Goal: Information Seeking & Learning: Understand process/instructions

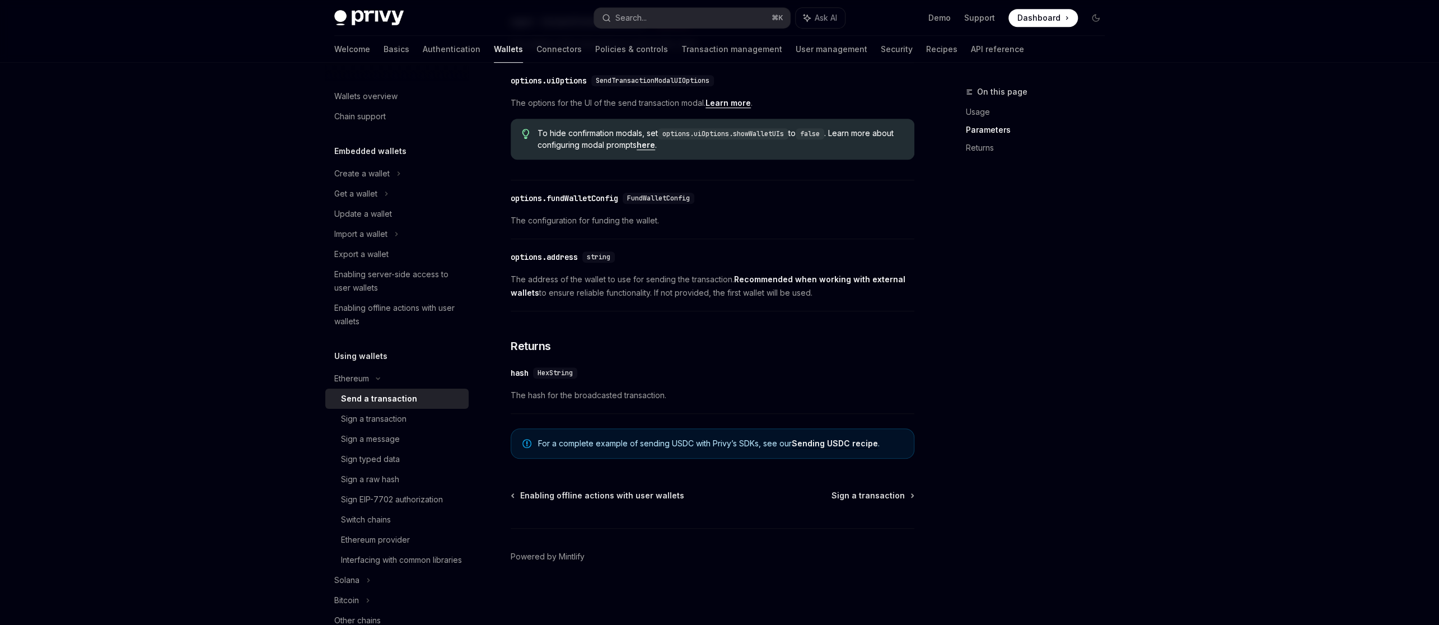
scroll to position [532, 0]
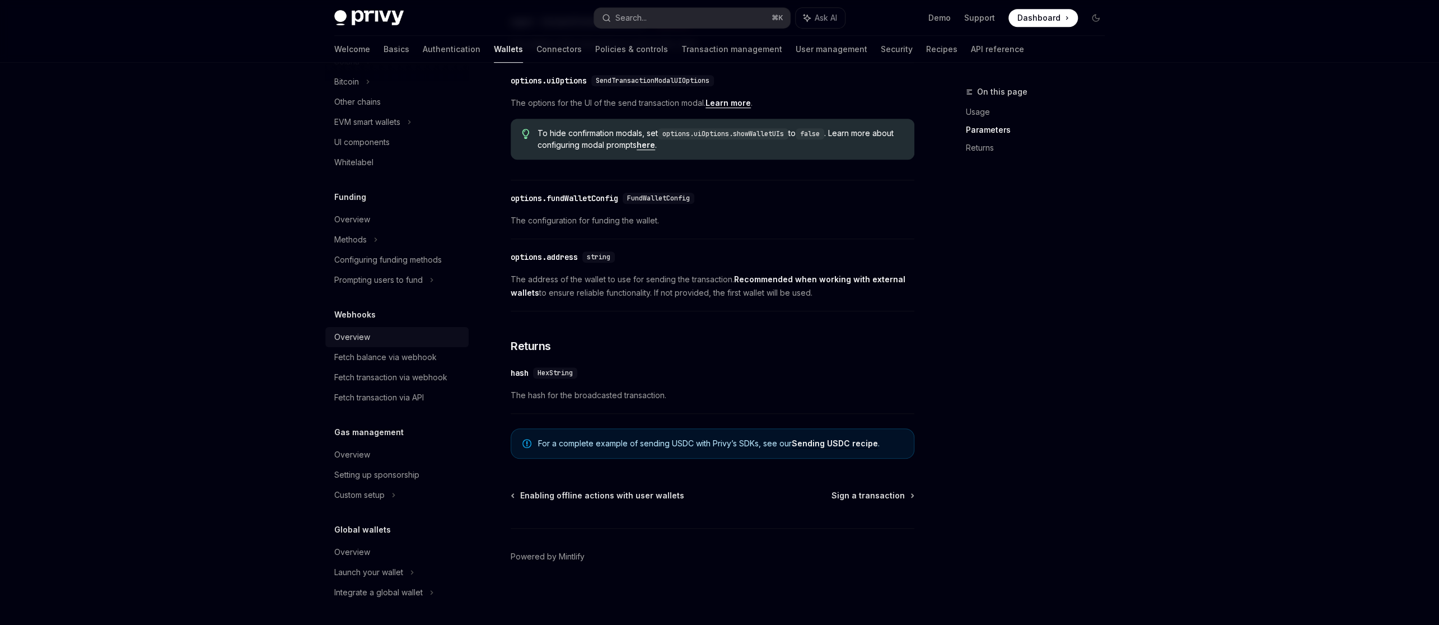
click at [389, 337] on div "Overview" at bounding box center [398, 336] width 128 height 13
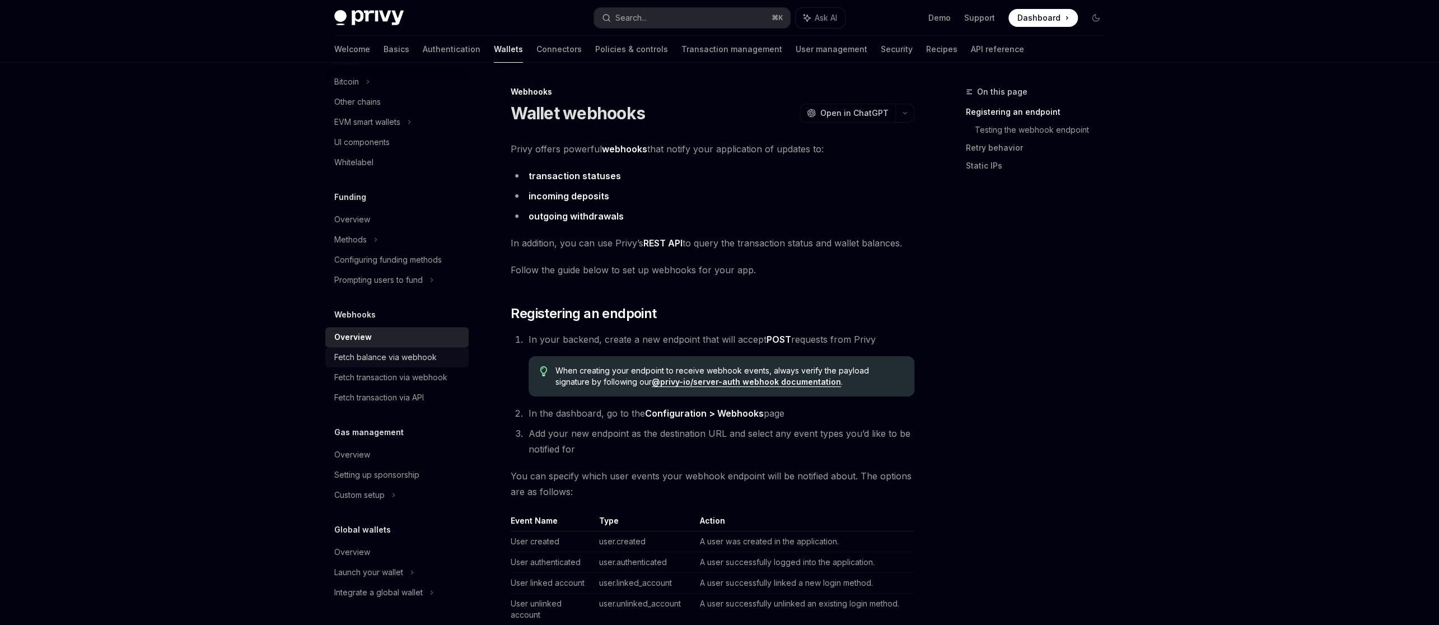
click at [400, 356] on div "Fetch balance via webhook" at bounding box center [385, 357] width 102 height 13
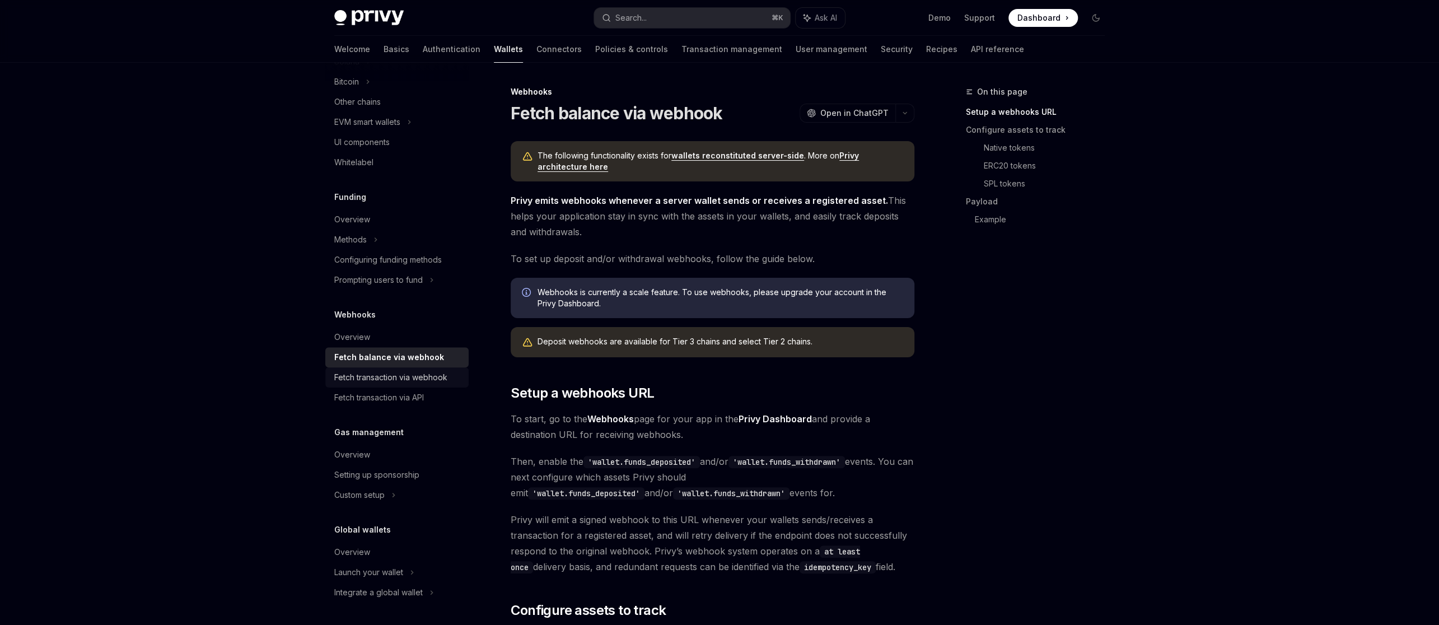
click at [408, 384] on div "Fetch transaction via webhook" at bounding box center [390, 377] width 113 height 13
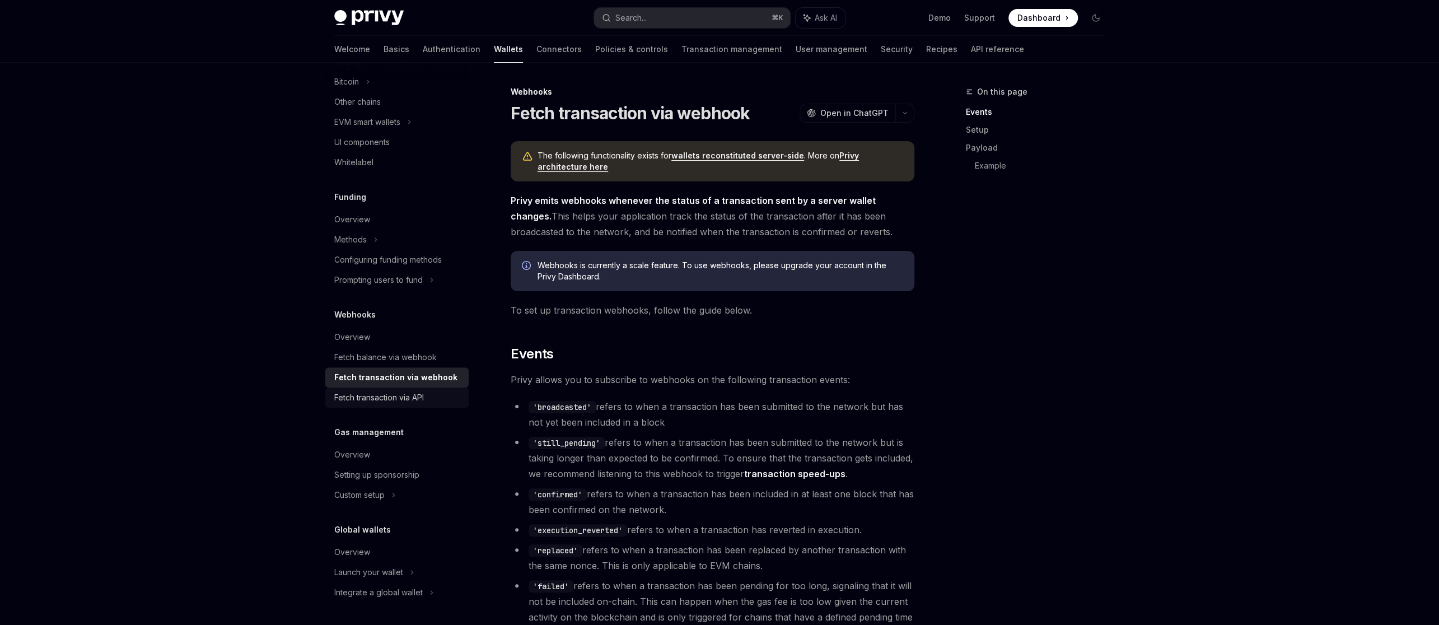
click at [417, 403] on div "Fetch transaction via API" at bounding box center [379, 397] width 90 height 13
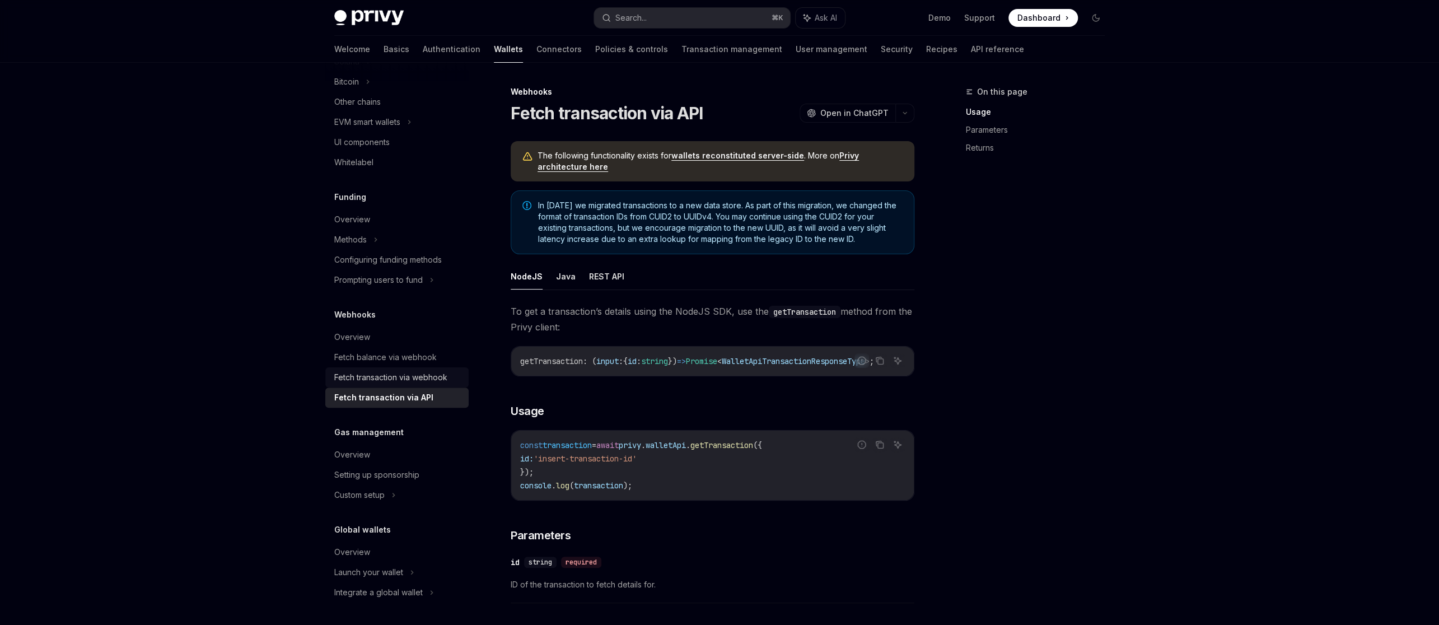
click at [421, 377] on div "Fetch transaction via webhook" at bounding box center [390, 377] width 113 height 13
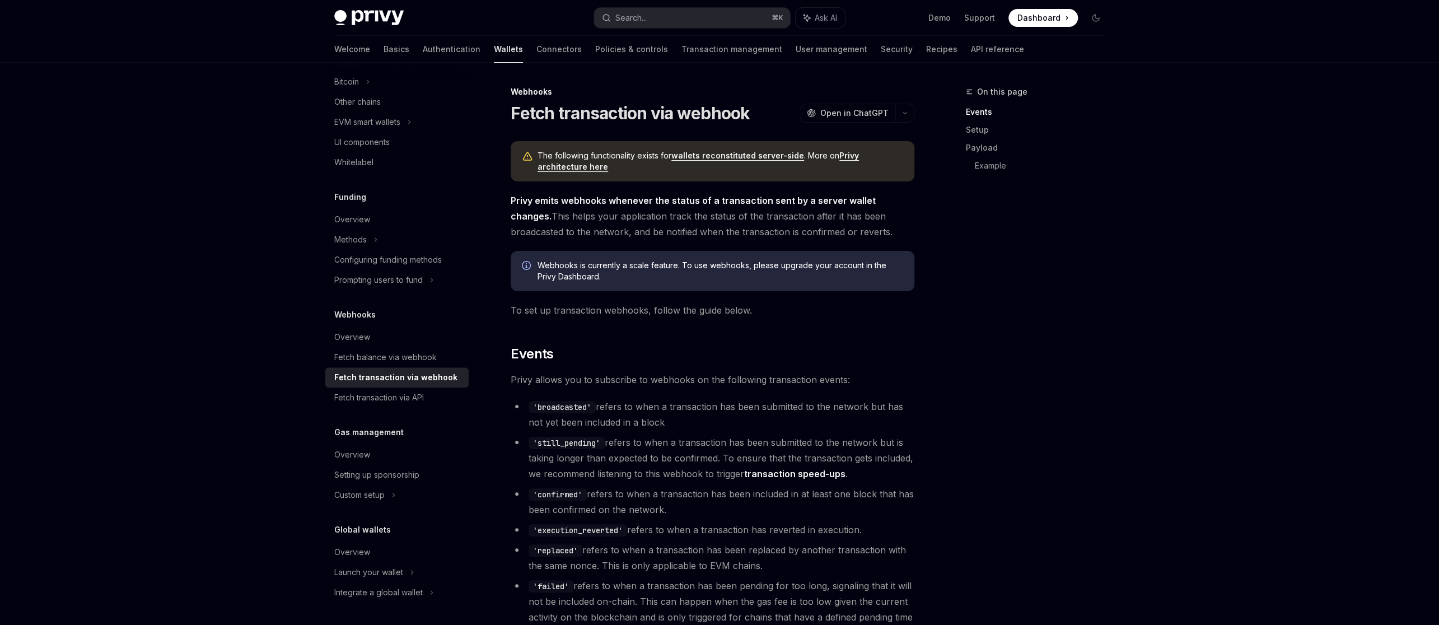
drag, startPoint x: 419, startPoint y: 390, endPoint x: 419, endPoint y: 383, distance: 6.7
click at [419, 390] on link "Fetch transaction via API" at bounding box center [396, 398] width 143 height 20
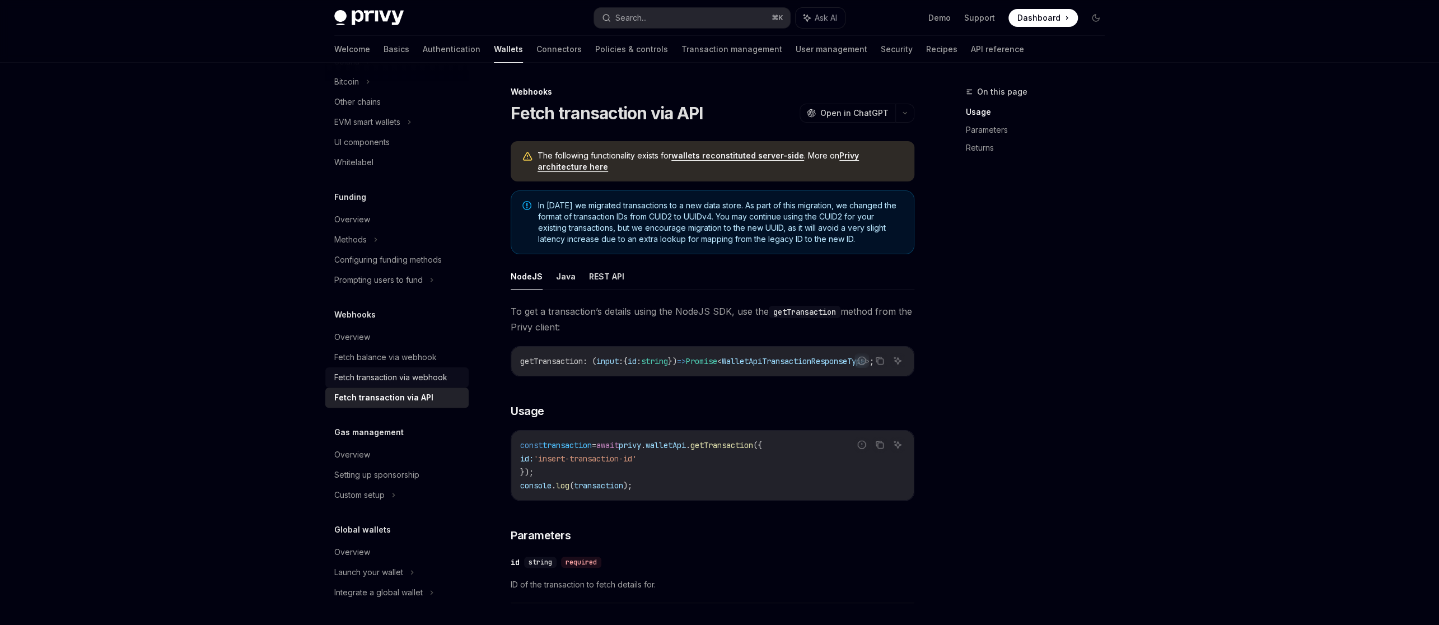
click at [421, 380] on div "Fetch transaction via webhook" at bounding box center [390, 377] width 113 height 13
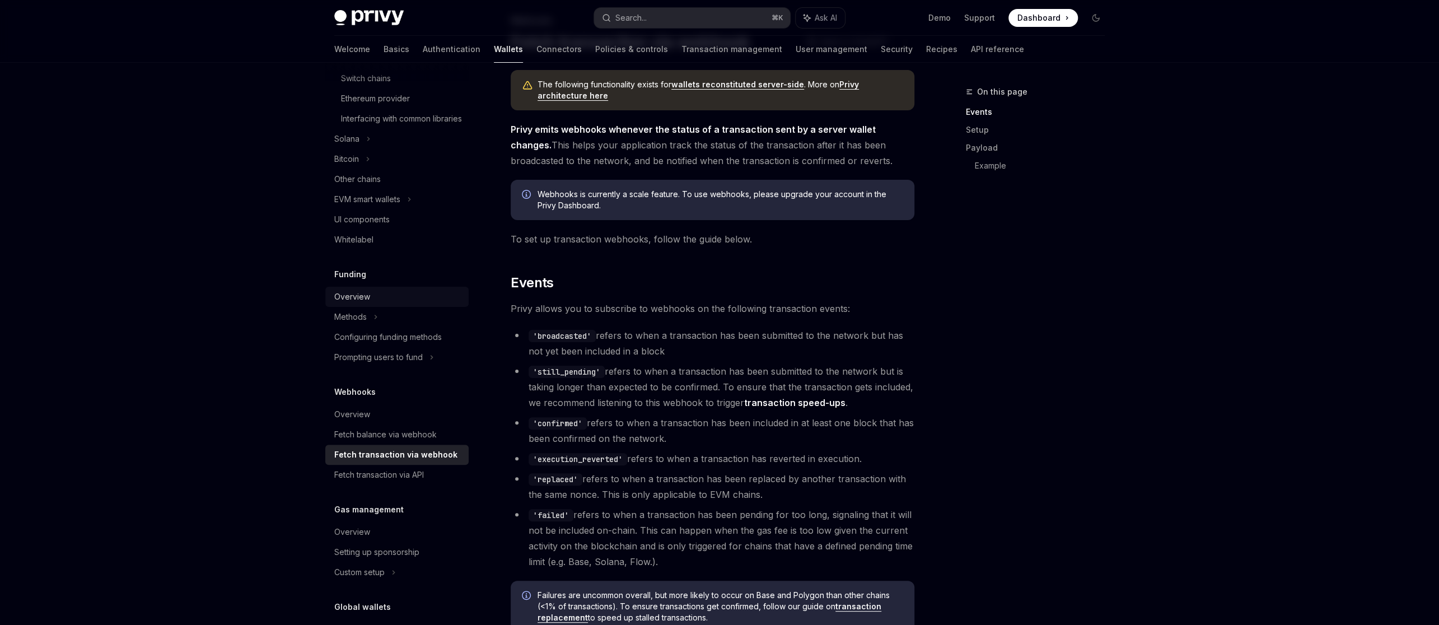
scroll to position [440, 0]
click at [421, 483] on div "Fetch transaction via API" at bounding box center [379, 476] width 90 height 13
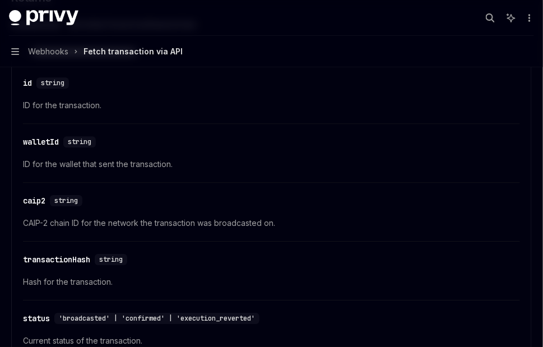
scroll to position [619, 0]
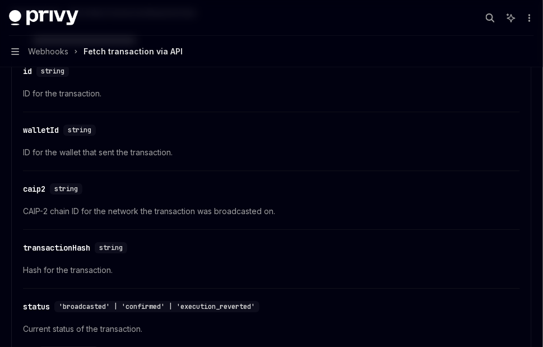
click at [55, 148] on span "ID for the wallet that sent the transaction." at bounding box center [271, 152] width 497 height 13
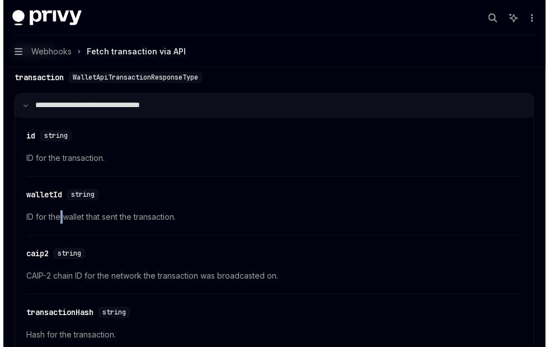
scroll to position [551, 0]
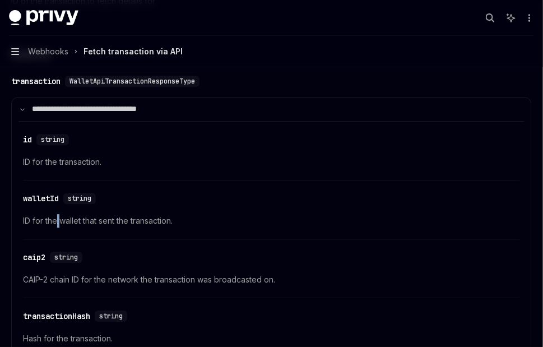
click at [15, 55] on icon "button" at bounding box center [15, 51] width 8 height 9
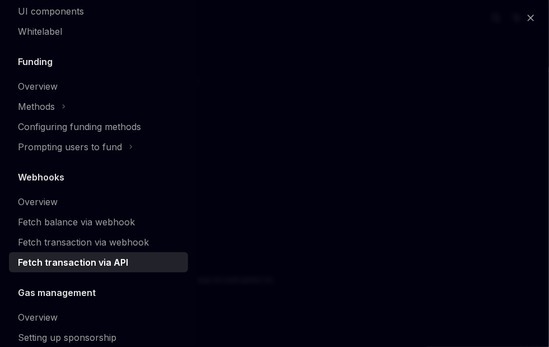
scroll to position [572, 0]
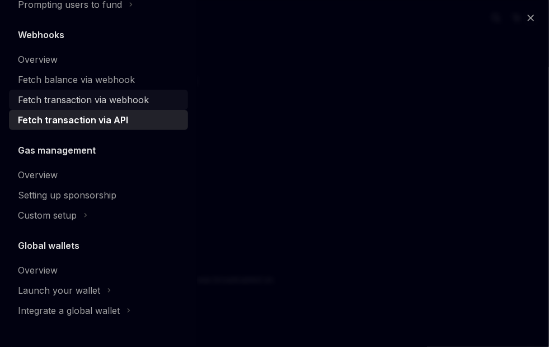
click at [81, 105] on div "Fetch transaction via webhook" at bounding box center [83, 99] width 131 height 13
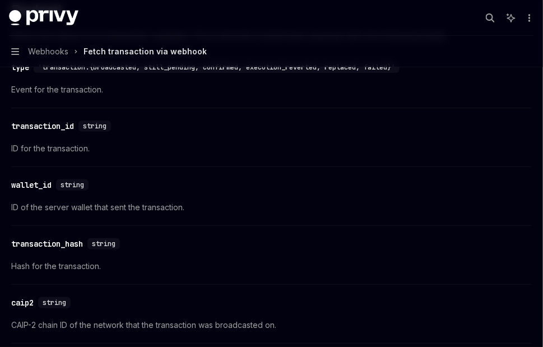
scroll to position [889, 0]
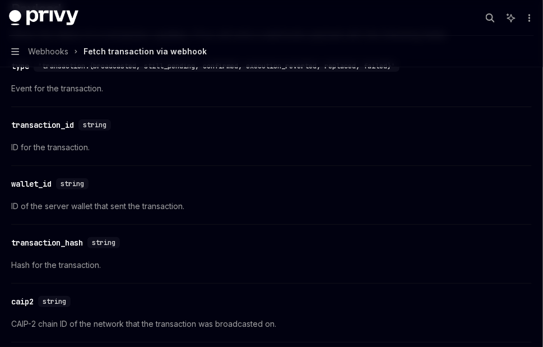
click at [181, 201] on div "​ wallet_id string ID of the server wallet that sent the transaction." at bounding box center [271, 197] width 520 height 53
click at [47, 237] on div "transaction_hash" at bounding box center [47, 242] width 72 height 11
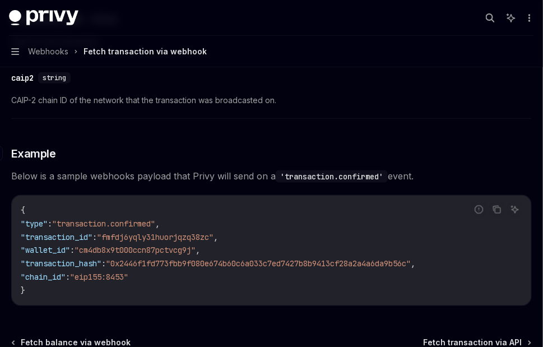
scroll to position [1114, 0]
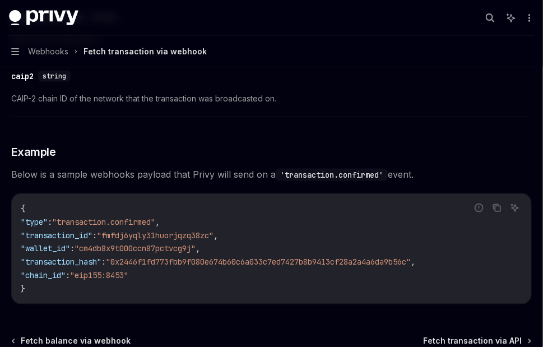
click at [183, 257] on span ""0x2446f1fd773fbb9f080e674b60c6a033c7ed7427b8b9413cf28a2a4a6da9b56c"" at bounding box center [258, 262] width 305 height 10
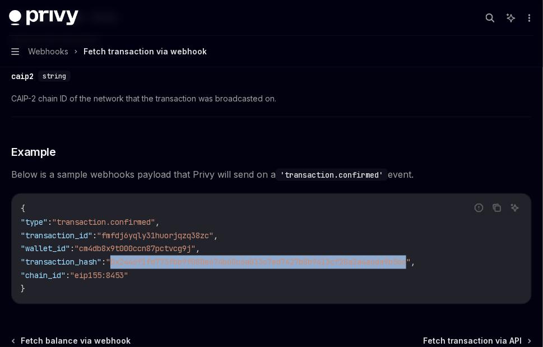
click at [183, 257] on span ""0x2446f1fd773fbb9f080e674b60c6a033c7ed7427b8b9413cf28a2a4a6da9b56c"" at bounding box center [258, 262] width 305 height 10
click at [166, 257] on span ""0x2446f1fd773fbb9f080e674b60c6a033c7ed7427b8b9413cf28a2a4a6da9b56c"" at bounding box center [258, 262] width 305 height 10
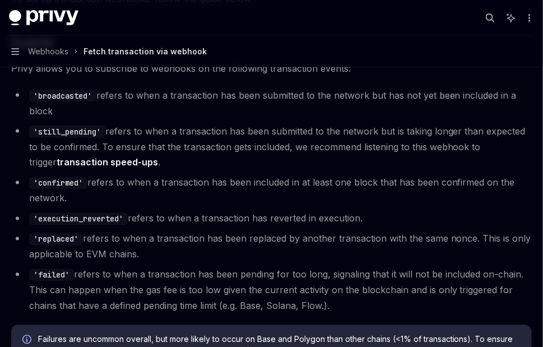
scroll to position [287, 0]
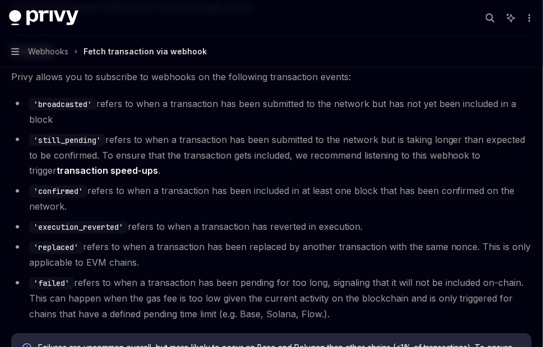
click at [109, 190] on li "'confirmed' refers to when a transaction has been included in at least one bloc…" at bounding box center [271, 198] width 520 height 31
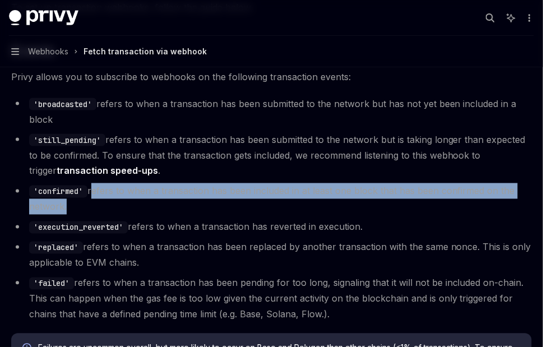
drag, startPoint x: 109, startPoint y: 190, endPoint x: 224, endPoint y: 203, distance: 116.1
click at [224, 203] on li "'confirmed' refers to when a transaction has been included in at least one bloc…" at bounding box center [271, 198] width 520 height 31
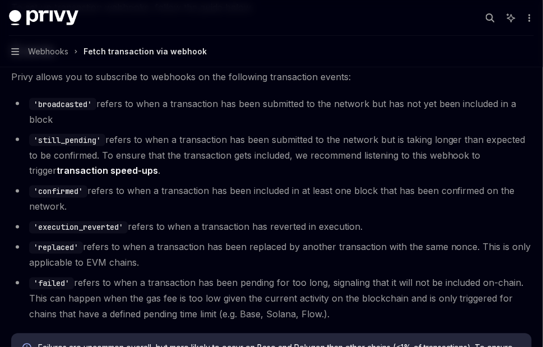
click at [43, 192] on code "'confirmed'" at bounding box center [58, 191] width 58 height 12
click at [59, 226] on code "'execution_reverted'" at bounding box center [78, 227] width 99 height 12
click at [338, 316] on li "'failed' refers to when a transaction has been pending for too long, signaling …" at bounding box center [271, 298] width 520 height 47
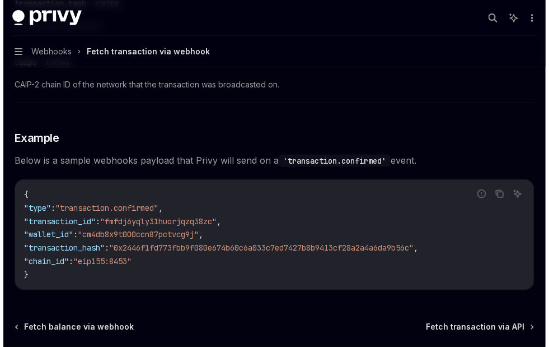
scroll to position [1204, 0]
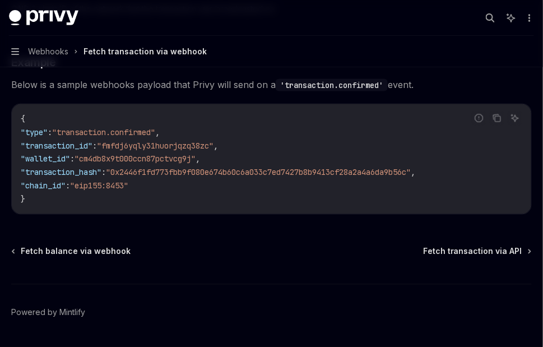
click at [23, 47] on button "Navigation Webhooks Fetch transaction via webhook" at bounding box center [271, 51] width 543 height 31
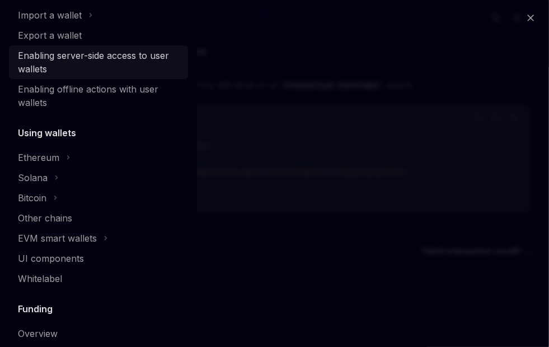
scroll to position [190, 0]
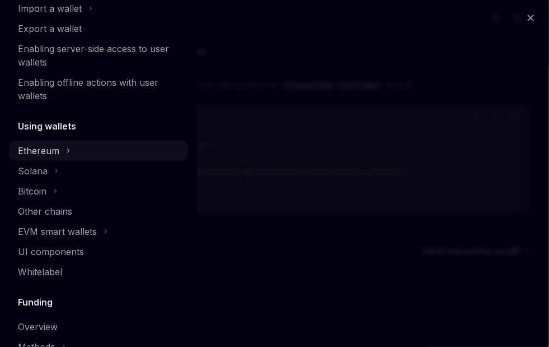
click at [63, 155] on div "Ethereum" at bounding box center [98, 151] width 179 height 20
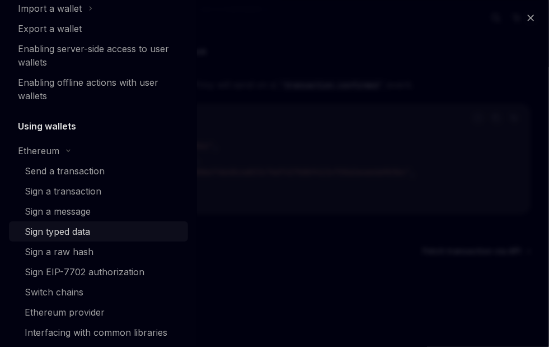
scroll to position [213, 0]
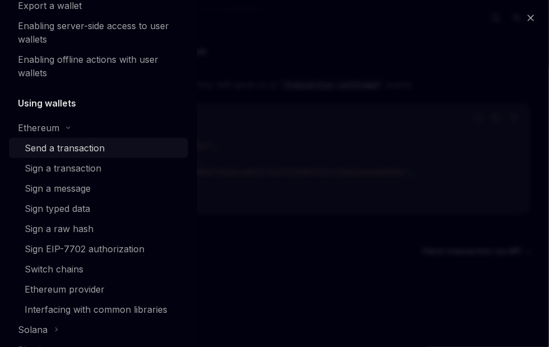
click at [73, 145] on div "Send a transaction" at bounding box center [65, 147] width 80 height 13
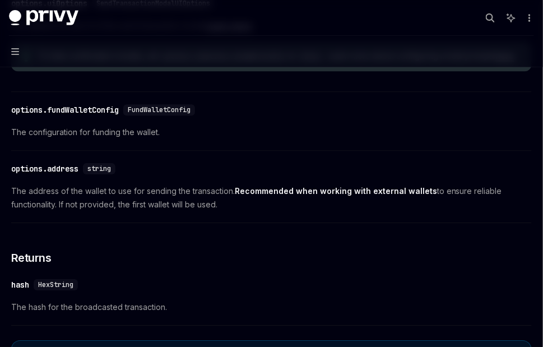
scroll to position [633, 0]
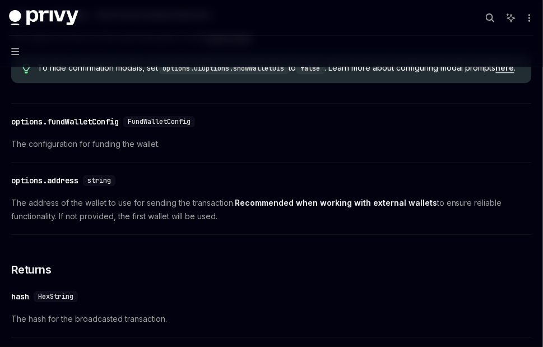
click at [97, 127] on div "options.fundWalletConfig" at bounding box center [65, 121] width 108 height 11
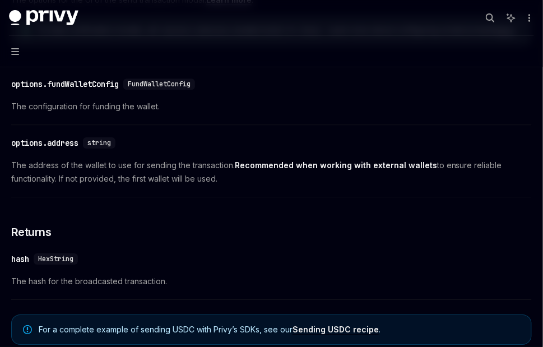
click at [97, 125] on div "​ options.fundWalletConfig FundWalletConfig The configuration for funding the w…" at bounding box center [271, 98] width 520 height 53
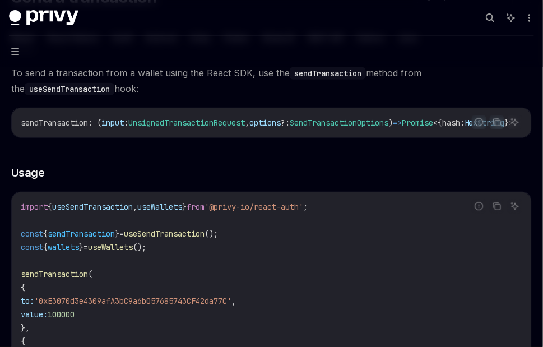
scroll to position [108, 0]
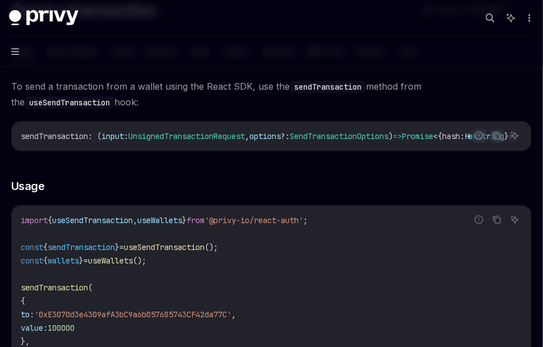
click at [210, 139] on span "UnsignedTransactionRequest" at bounding box center [186, 136] width 116 height 10
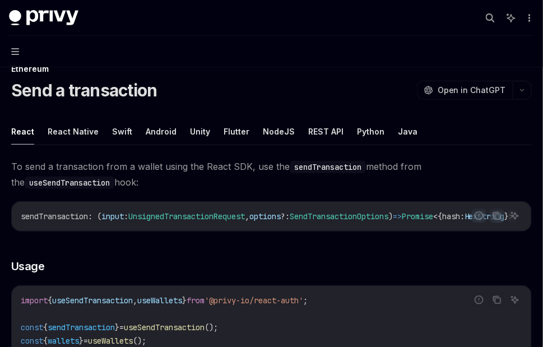
scroll to position [0, 0]
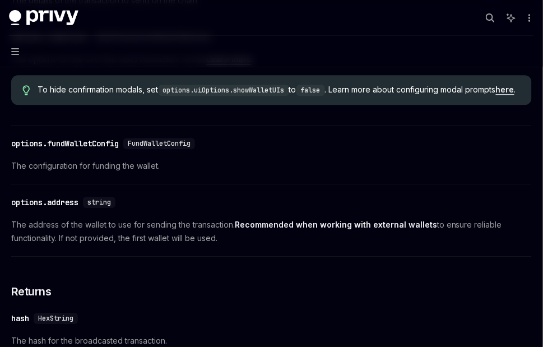
scroll to position [596, 0]
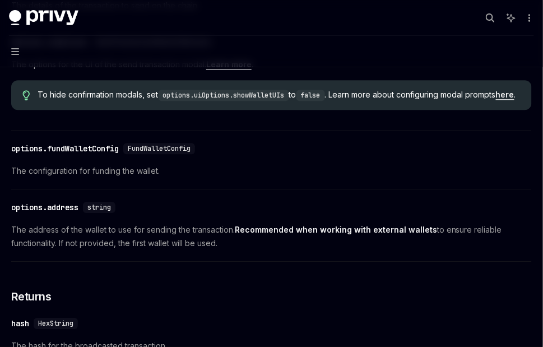
click at [183, 175] on div "​ options.fundWalletConfig FundWalletConfig The configuration for funding the w…" at bounding box center [271, 162] width 520 height 53
click at [172, 153] on span "FundWalletConfig" at bounding box center [159, 148] width 63 height 9
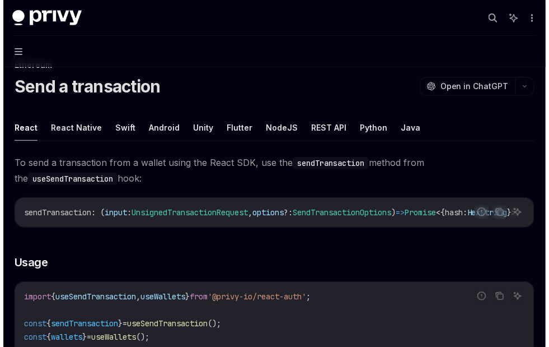
scroll to position [0, 0]
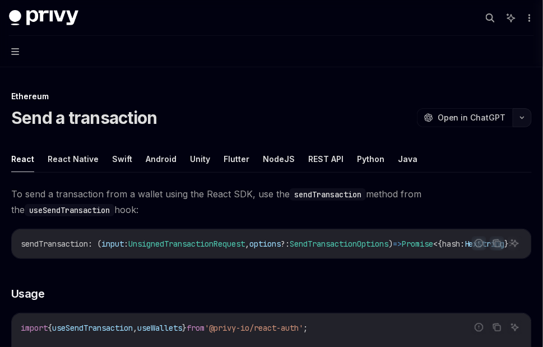
click at [529, 114] on button "button" at bounding box center [521, 117] width 19 height 19
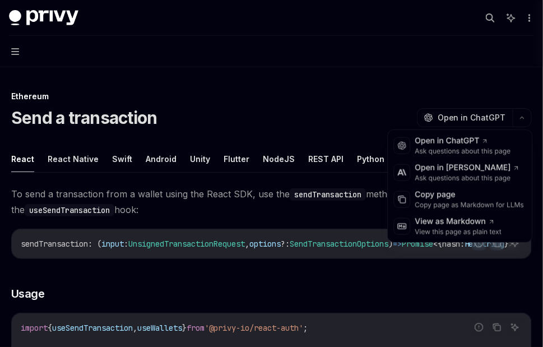
click at [270, 208] on span "To send a transaction from a wallet using the React SDK, use the sendTransactio…" at bounding box center [271, 201] width 520 height 31
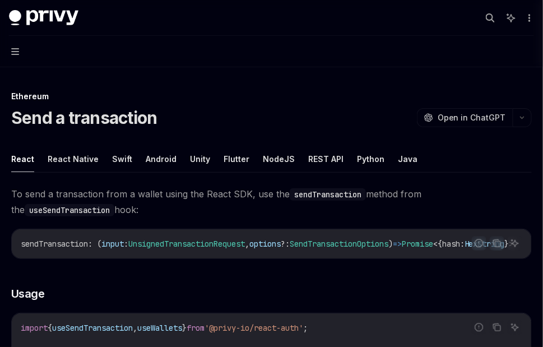
click at [353, 241] on span "SendTransactionOptions" at bounding box center [339, 244] width 99 height 10
click at [14, 45] on button "Navigation" at bounding box center [271, 51] width 543 height 31
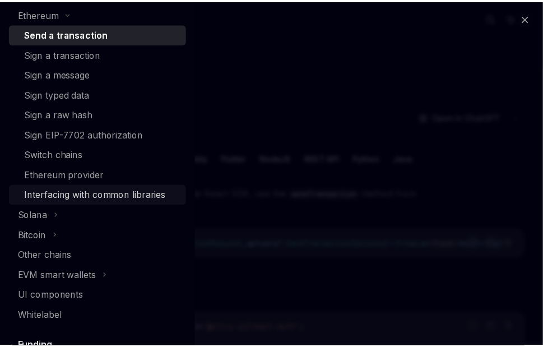
scroll to position [340, 0]
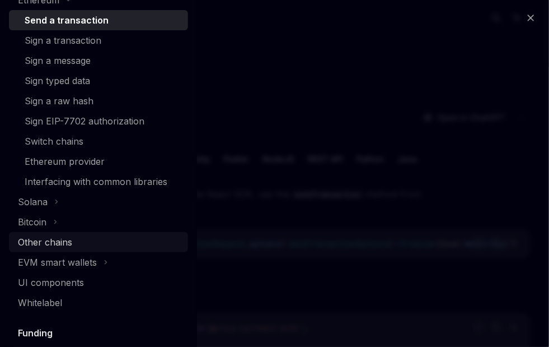
click at [67, 238] on div "Other chains" at bounding box center [45, 241] width 54 height 13
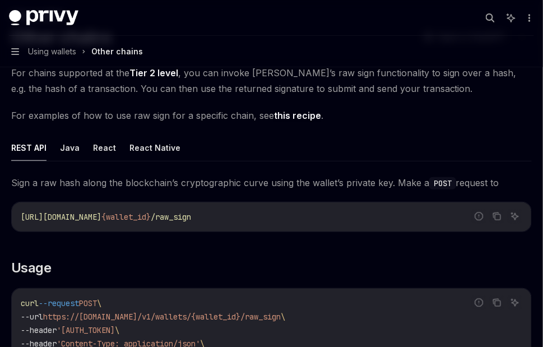
scroll to position [56, 0]
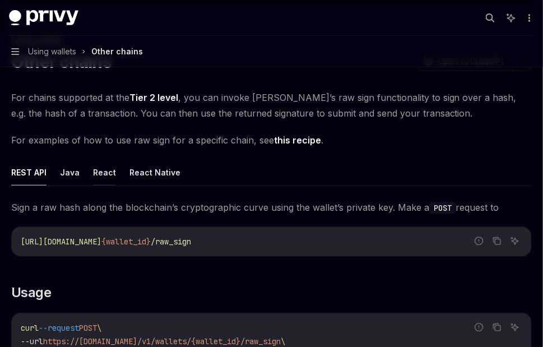
click at [100, 173] on button "React" at bounding box center [104, 172] width 23 height 26
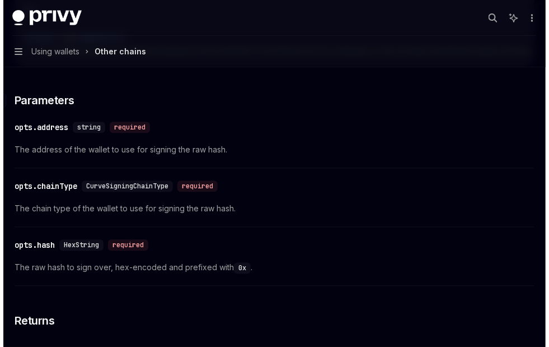
scroll to position [489, 0]
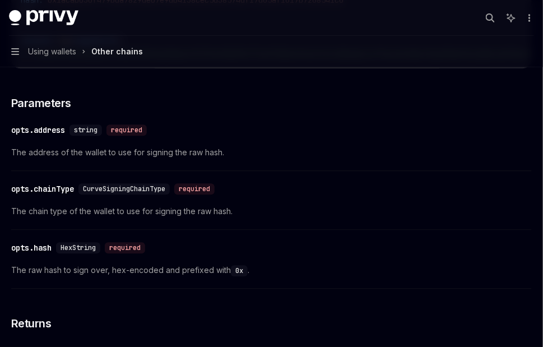
click at [16, 59] on button "Navigation Using wallets Other chains" at bounding box center [271, 51] width 543 height 31
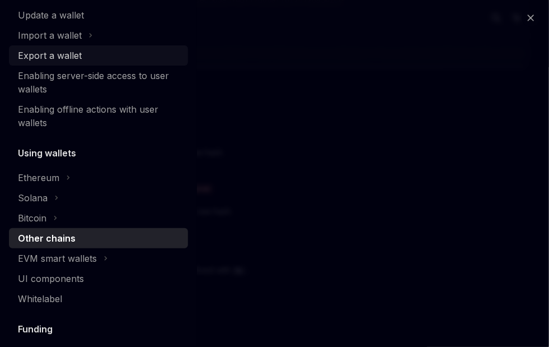
scroll to position [222, 0]
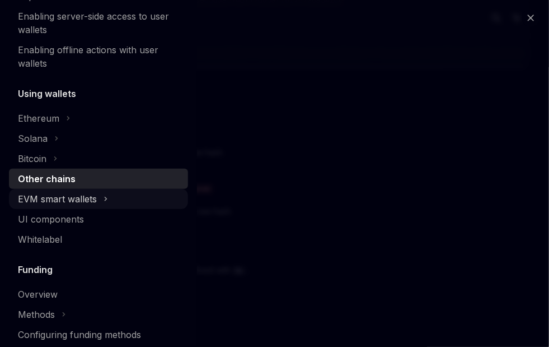
click at [107, 198] on div "EVM smart wallets" at bounding box center [98, 199] width 179 height 20
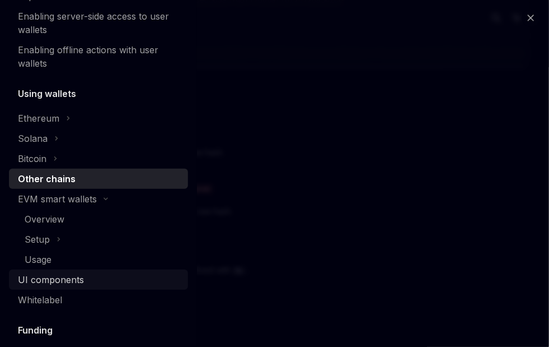
click at [60, 279] on div "UI components" at bounding box center [51, 279] width 66 height 13
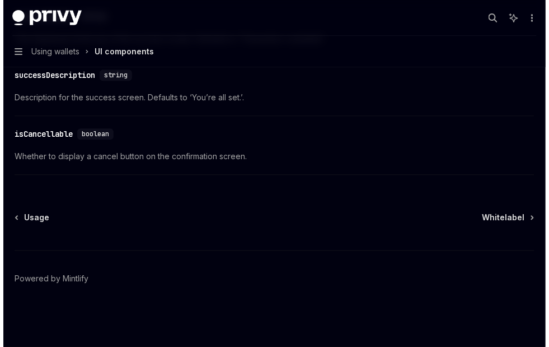
scroll to position [2237, 0]
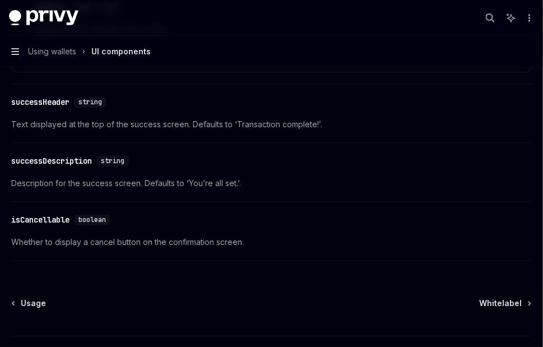
click at [13, 53] on icon "button" at bounding box center [15, 51] width 8 height 9
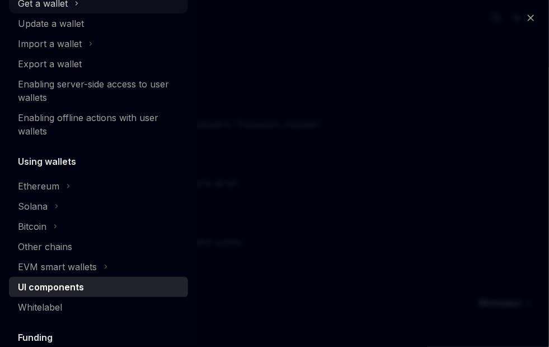
scroll to position [226, 0]
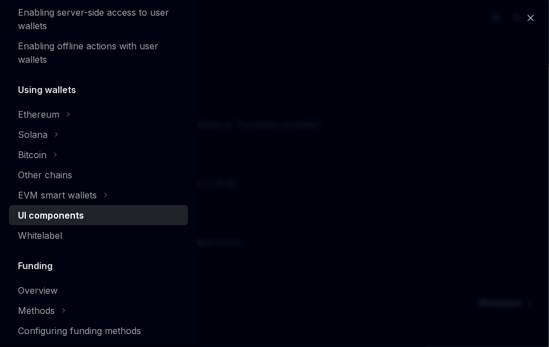
click at [41, 88] on h5 "Using wallets" at bounding box center [47, 89] width 58 height 13
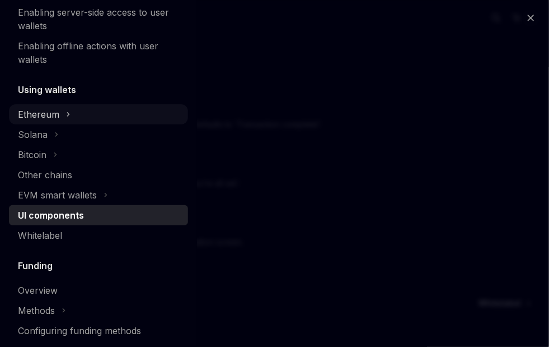
click at [59, 119] on div "Ethereum" at bounding box center [98, 114] width 179 height 20
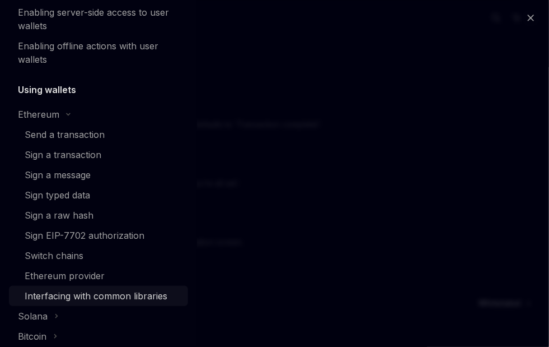
click at [88, 295] on div "Interfacing with common libraries" at bounding box center [96, 295] width 143 height 13
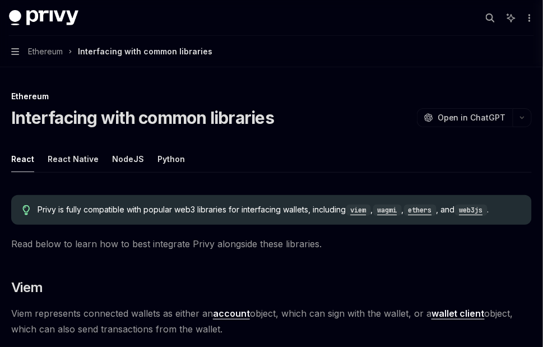
click at [11, 59] on button "Navigation Ethereum Interfacing with common libraries" at bounding box center [271, 51] width 543 height 31
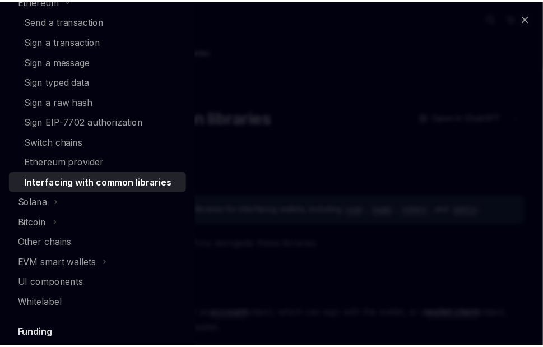
scroll to position [323, 0]
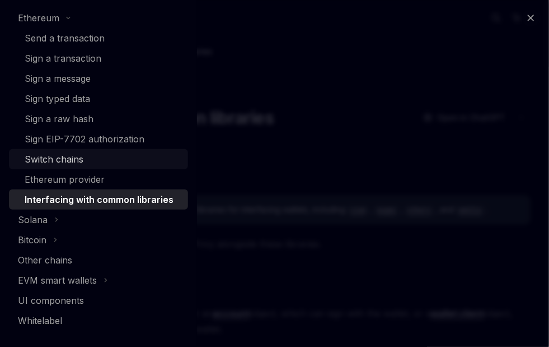
click at [63, 160] on div "Switch chains" at bounding box center [54, 158] width 59 height 13
type textarea "*"
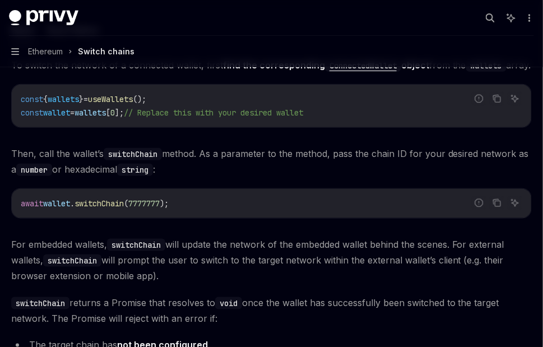
scroll to position [130, 0]
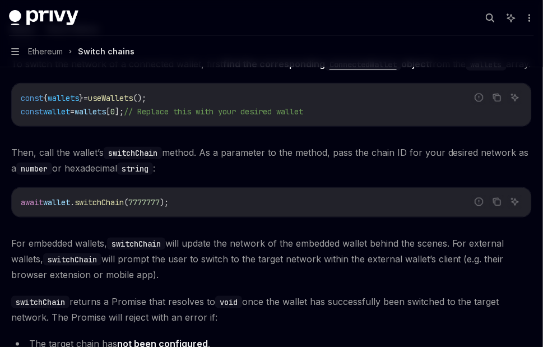
click at [57, 207] on span "wallet" at bounding box center [56, 202] width 27 height 10
drag, startPoint x: 57, startPoint y: 217, endPoint x: 176, endPoint y: 222, distance: 118.9
click at [176, 209] on code "await wallet . switchChain ( 7777777 );" at bounding box center [271, 201] width 501 height 13
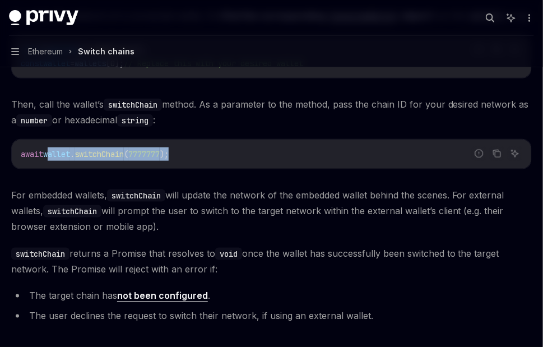
scroll to position [178, 0]
